Goal: Information Seeking & Learning: Learn about a topic

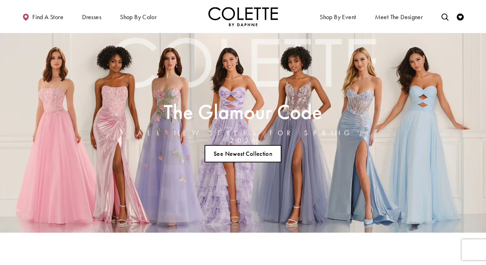
click at [239, 151] on link "See Newest Collection" at bounding box center [242, 153] width 77 height 17
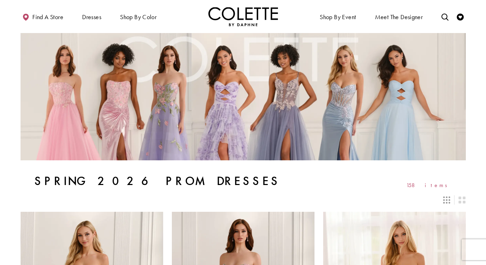
click at [246, 16] on img "Visit Home Page" at bounding box center [243, 16] width 70 height 19
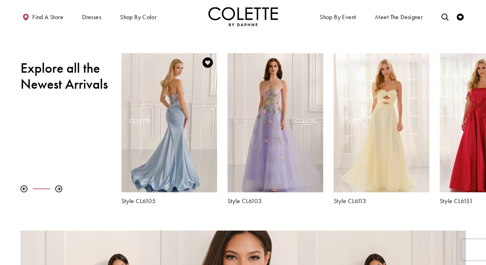
scroll to position [223, 0]
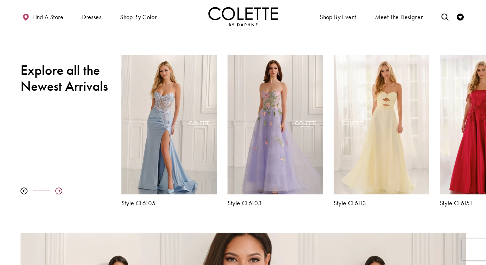
click at [59, 193] on div at bounding box center [58, 190] width 7 height 7
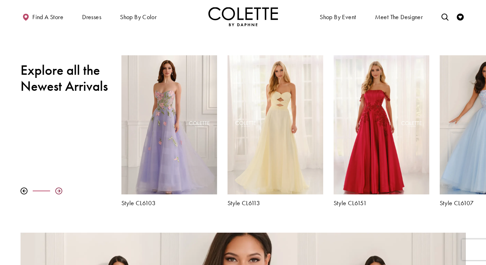
click at [59, 193] on div at bounding box center [58, 190] width 7 height 7
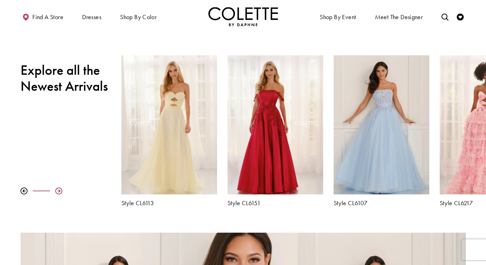
click at [59, 193] on div at bounding box center [58, 190] width 7 height 7
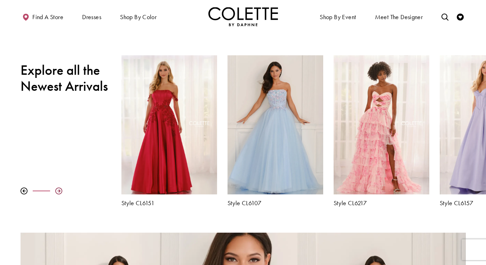
click at [59, 193] on div at bounding box center [58, 190] width 7 height 7
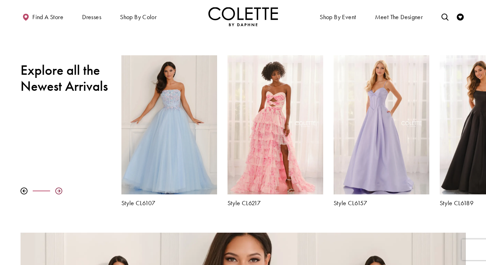
click at [59, 193] on div at bounding box center [58, 190] width 7 height 7
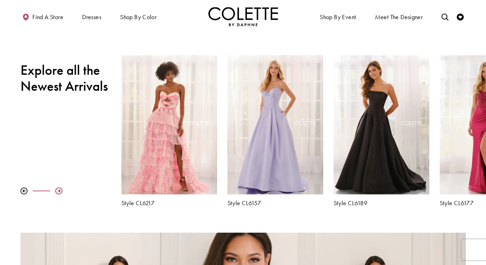
click at [59, 193] on div at bounding box center [58, 190] width 7 height 7
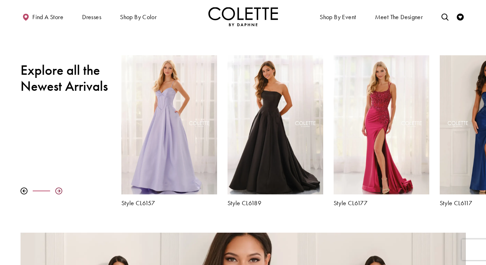
click at [59, 193] on div at bounding box center [58, 190] width 7 height 7
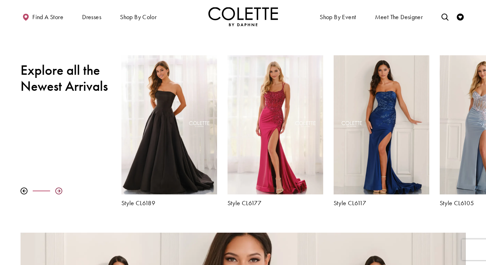
click at [59, 193] on div at bounding box center [58, 190] width 7 height 7
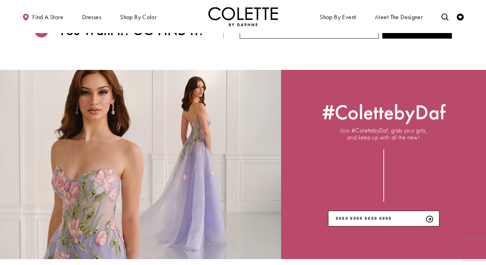
scroll to position [968, 0]
